Goal: Information Seeking & Learning: Find contact information

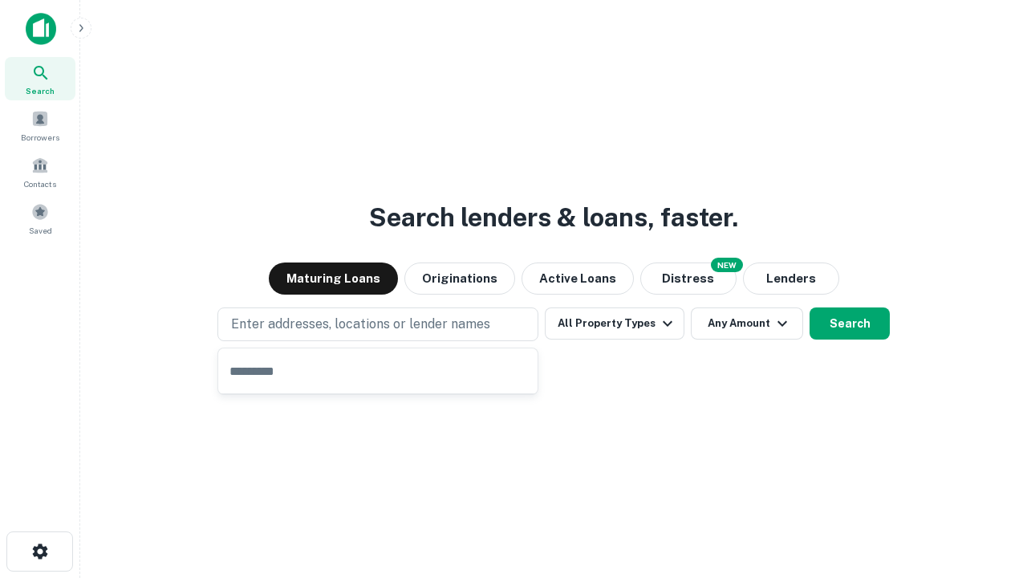
type input "**********"
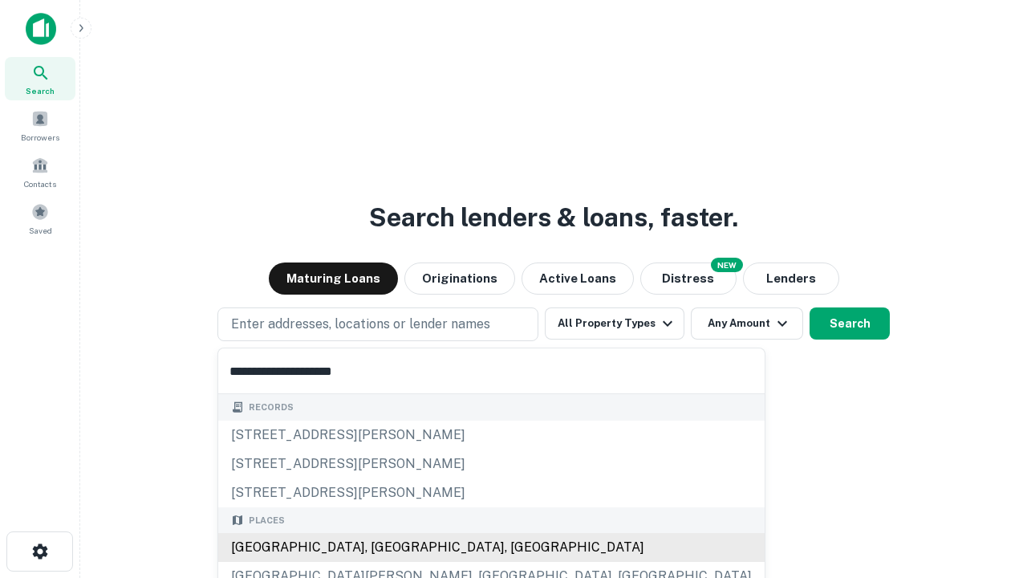
click at [384, 547] on div "[GEOGRAPHIC_DATA], [GEOGRAPHIC_DATA], [GEOGRAPHIC_DATA]" at bounding box center [491, 547] width 546 height 29
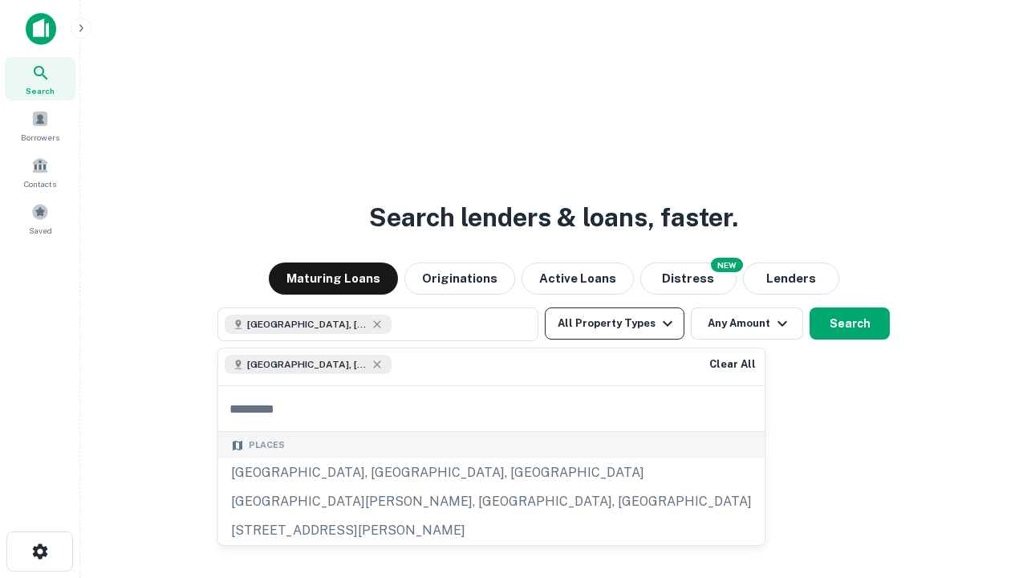
click at [615, 323] on button "All Property Types" at bounding box center [615, 323] width 140 height 32
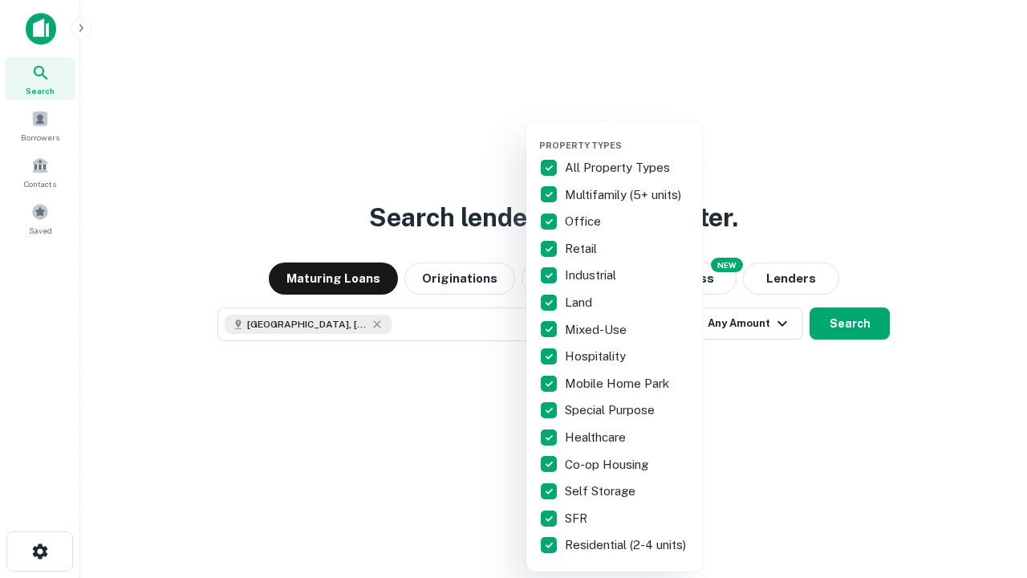
click at [627, 135] on button "button" at bounding box center [627, 135] width 177 height 1
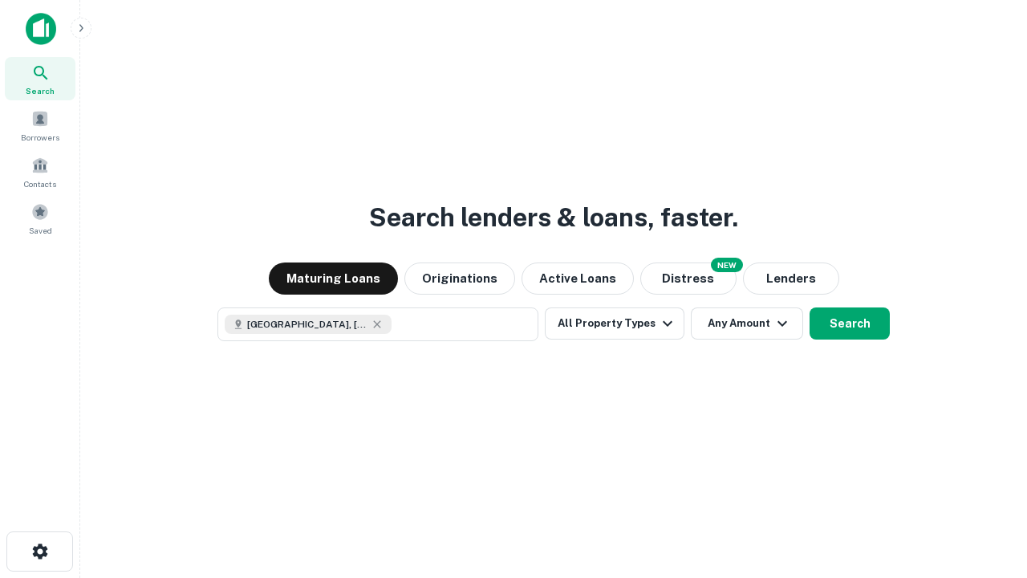
scroll to position [26, 0]
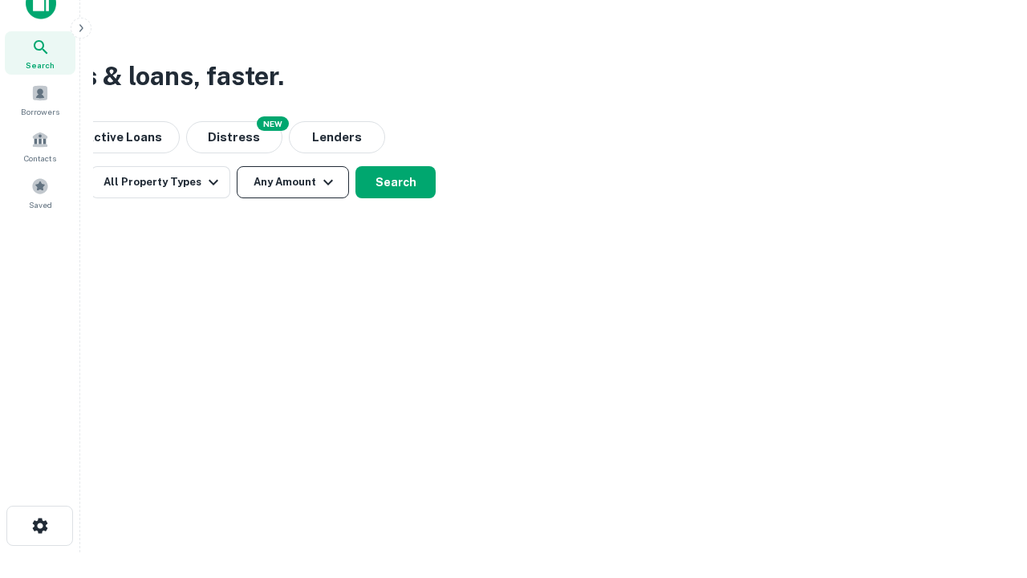
click at [293, 182] on button "Any Amount" at bounding box center [293, 182] width 112 height 32
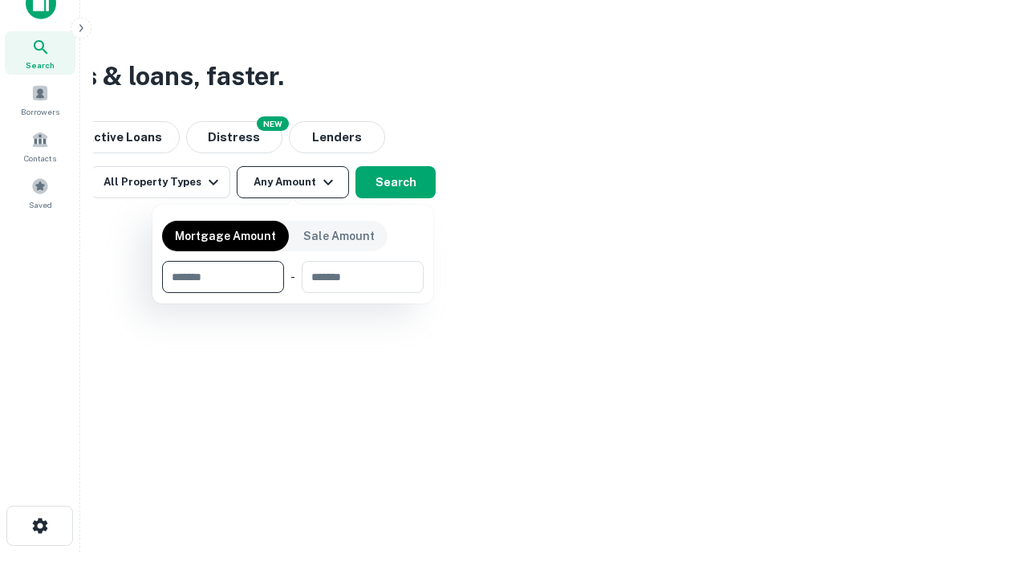
type input "*******"
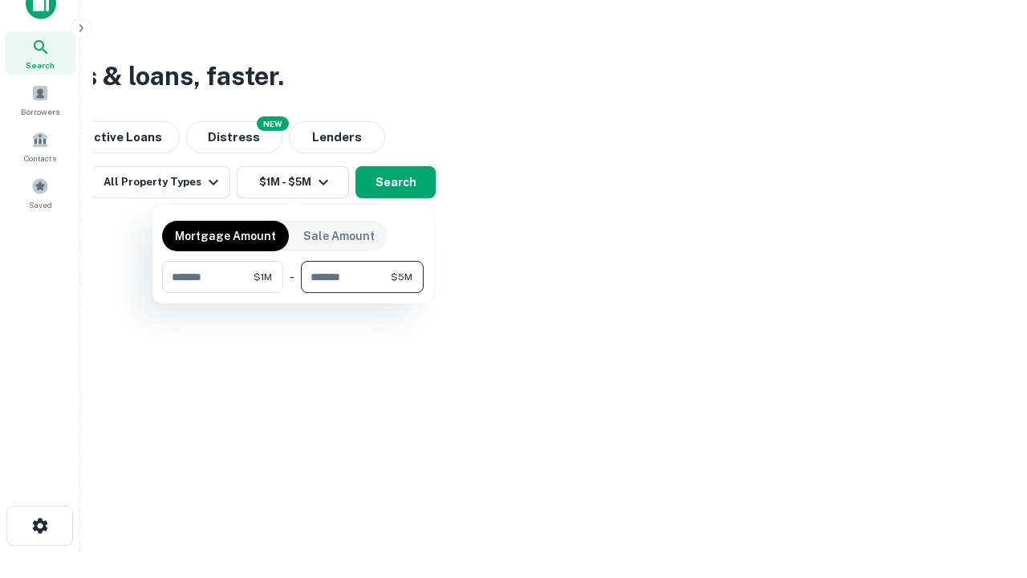
type input "*******"
click at [293, 293] on button "button" at bounding box center [293, 293] width 262 height 1
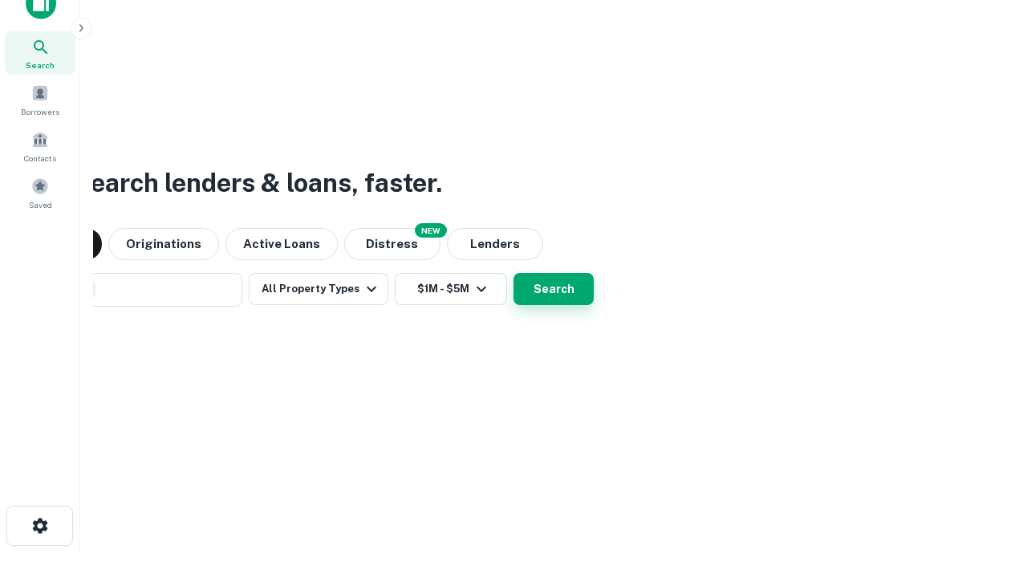
click at [514, 273] on button "Search" at bounding box center [554, 289] width 80 height 32
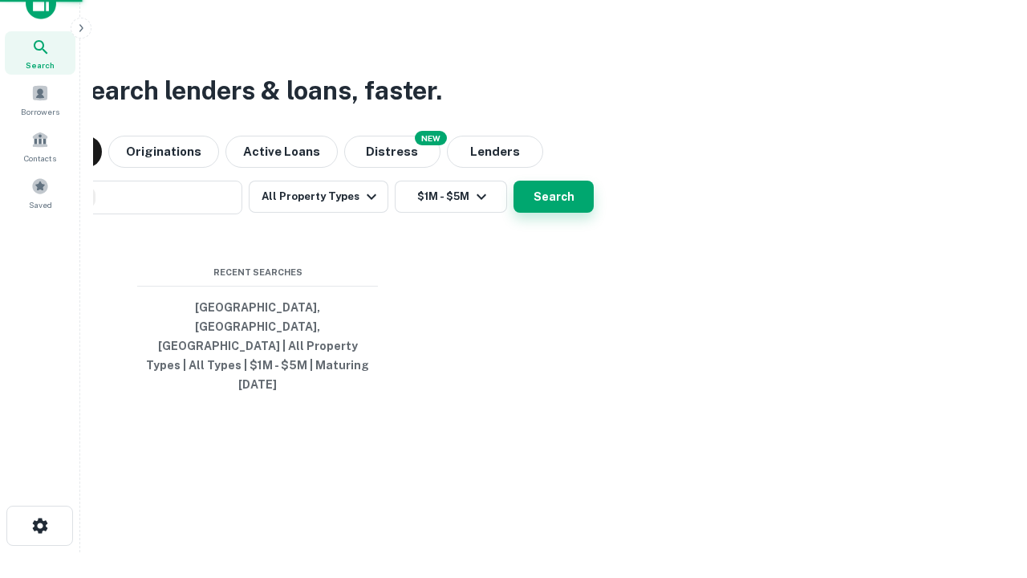
scroll to position [43, 454]
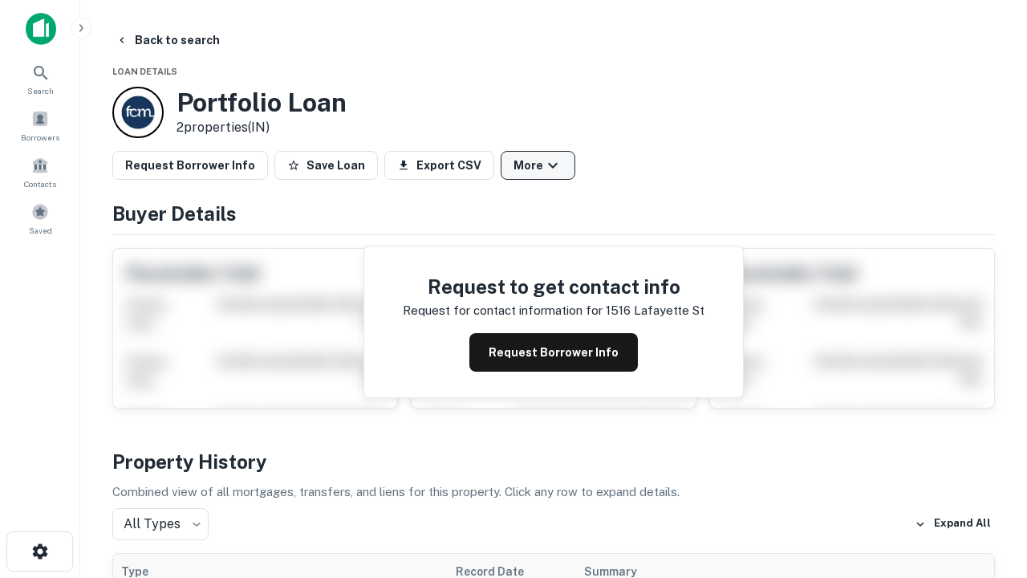
click at [538, 165] on button "More" at bounding box center [538, 165] width 75 height 29
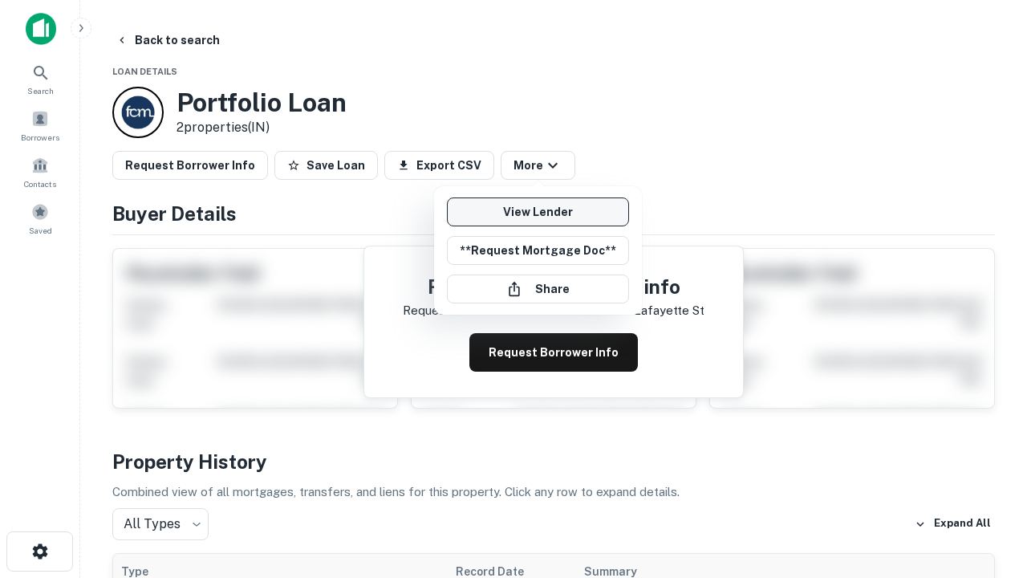
click at [538, 212] on link "View Lender" at bounding box center [538, 211] width 182 height 29
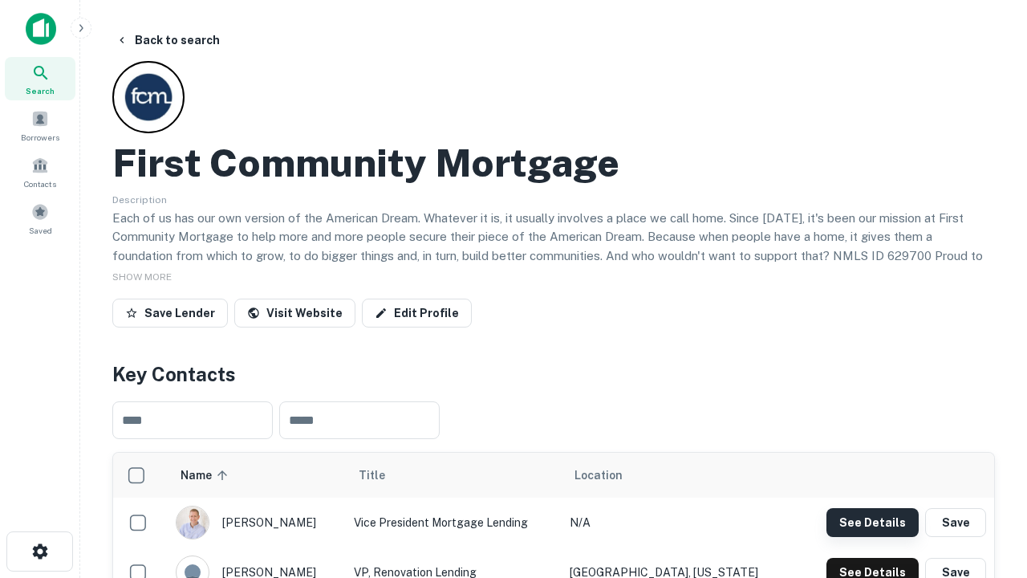
click at [872, 522] on button "See Details" at bounding box center [872, 522] width 92 height 29
click at [39, 551] on icon "button" at bounding box center [39, 551] width 19 height 19
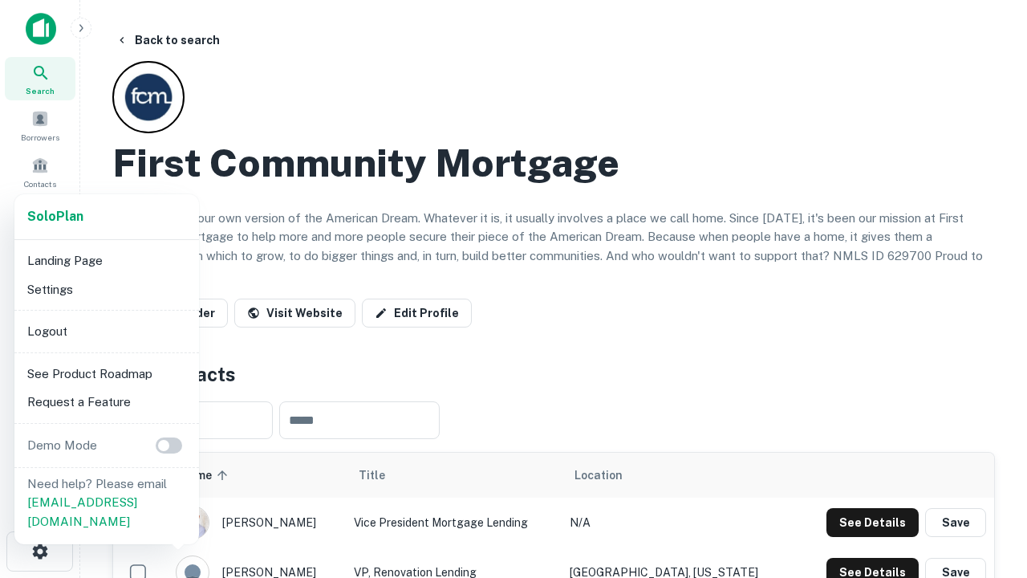
click at [106, 331] on li "Logout" at bounding box center [107, 331] width 172 height 29
